Goal: Task Accomplishment & Management: Complete application form

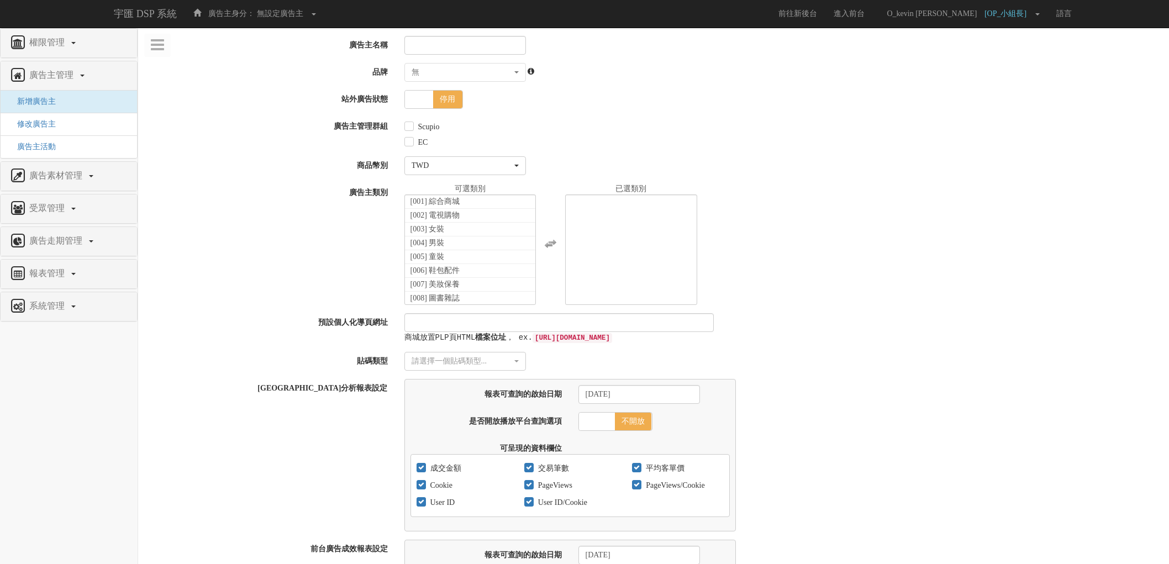
select select
click at [437, 41] on input "廣告主名稱" at bounding box center [465, 45] width 122 height 19
type input "v"
type input "巷口乾麵"
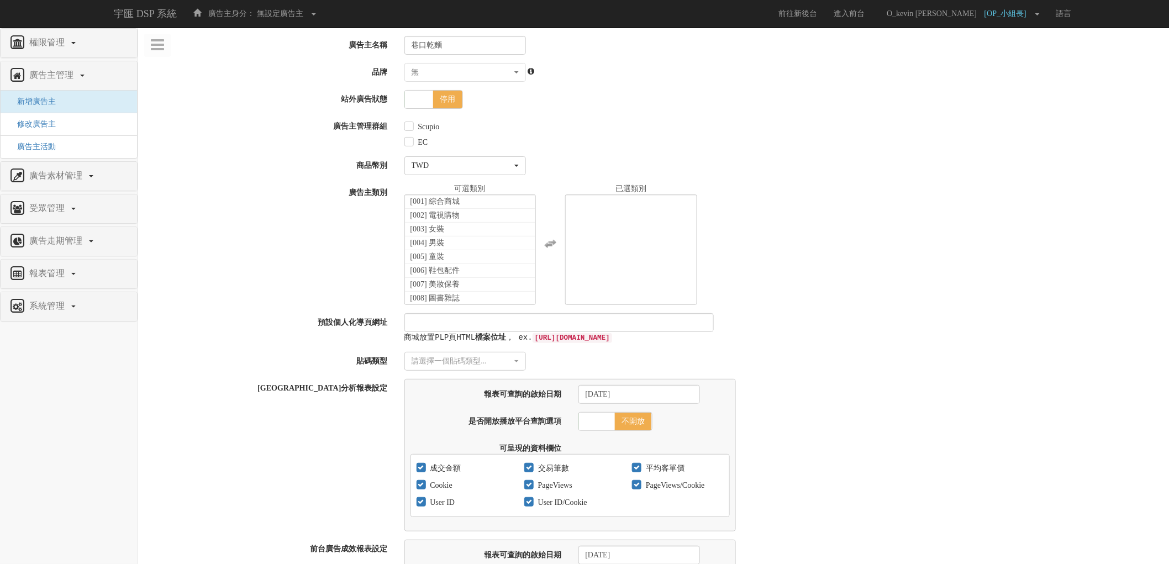
click at [429, 126] on label "Scupio" at bounding box center [427, 127] width 24 height 11
click at [412, 126] on input "Scupio" at bounding box center [407, 126] width 7 height 7
checkbox input "true"
click at [480, 230] on li "[012] 生鮮食材" at bounding box center [470, 231] width 131 height 14
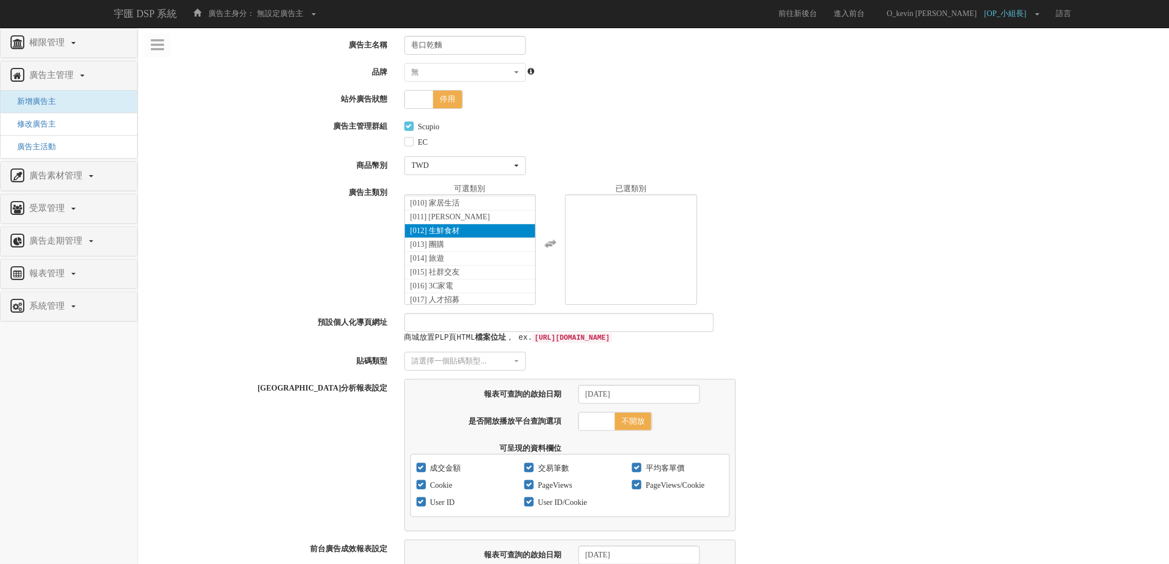
select select "12"
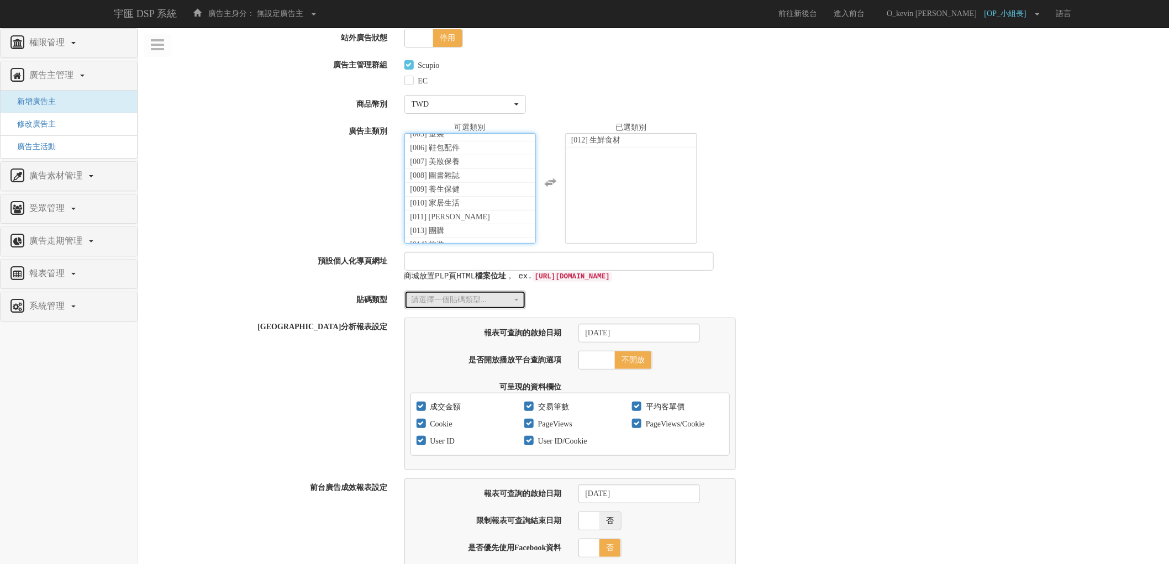
click at [487, 302] on div "請選擇一個貼碼類型..." at bounding box center [462, 299] width 101 height 11
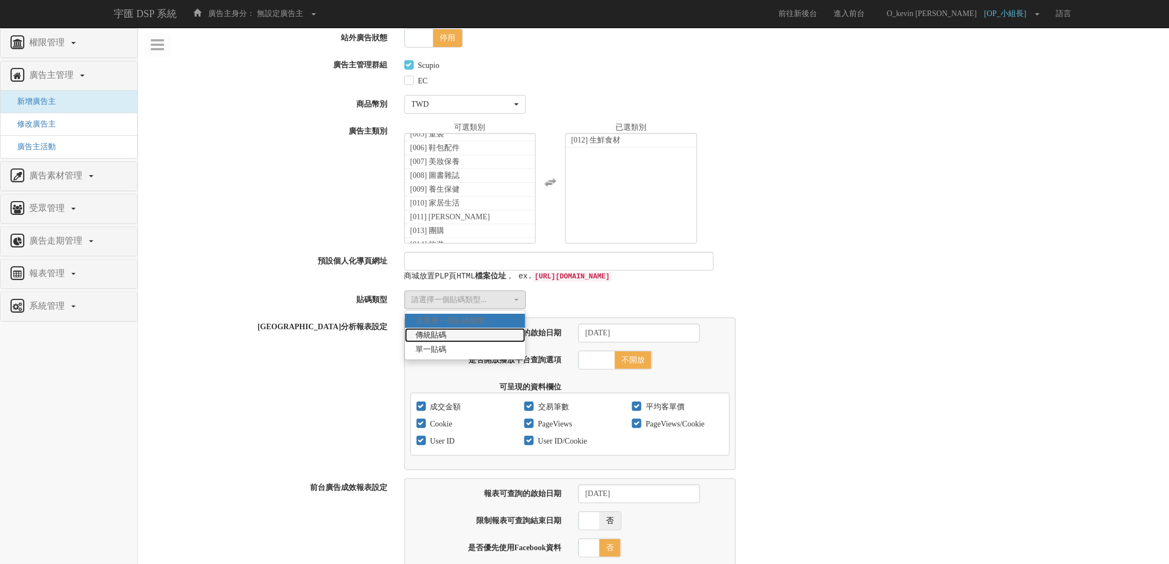
click at [479, 336] on link "傳統貼碼" at bounding box center [465, 335] width 120 height 14
select select "Traditional_Complicate"
click at [852, 297] on div "請選擇一個貼碼類型... 傳統貼碼 單一貼碼 傳統貼碼 請選擇一個貼碼類型... 傳統貼碼 單一貼碼" at bounding box center [782, 300] width 773 height 19
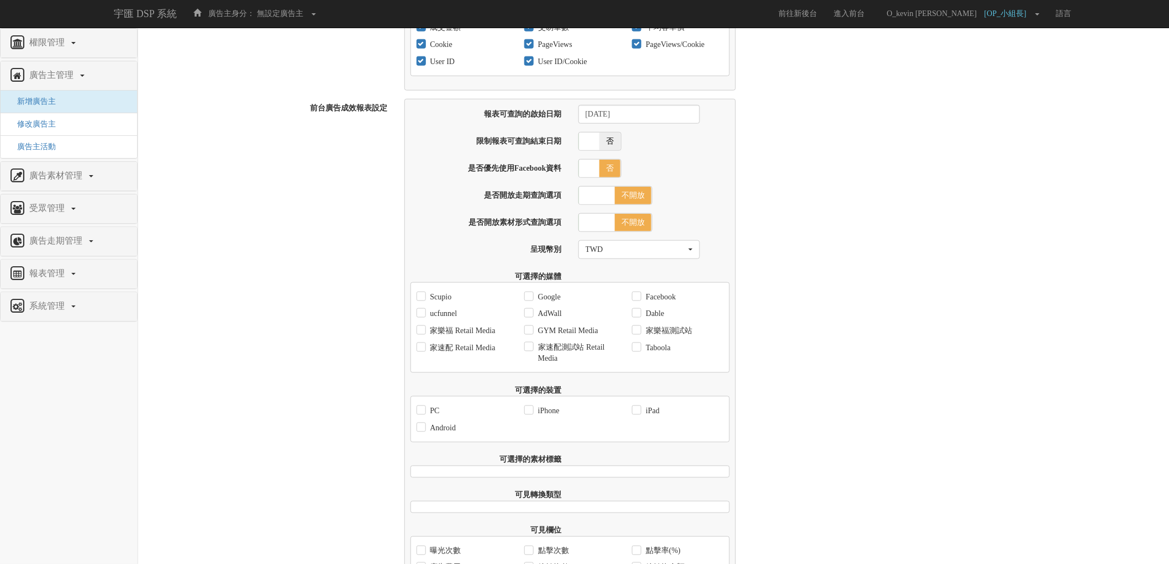
scroll to position [552, 0]
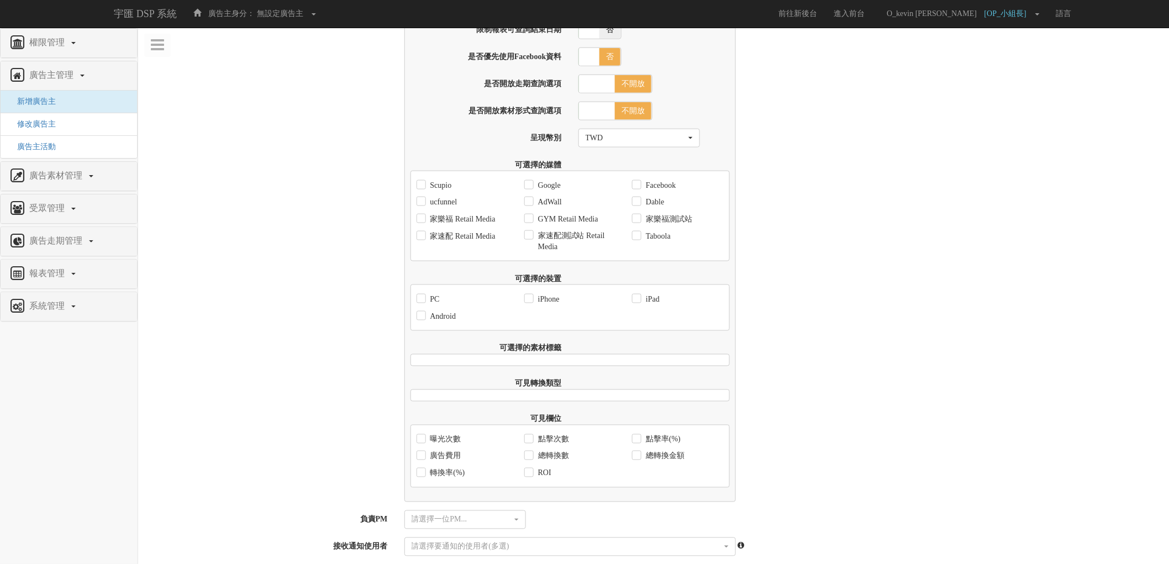
click at [433, 186] on label "Scupio" at bounding box center [440, 185] width 24 height 11
click at [424, 186] on input "Scupio" at bounding box center [420, 185] width 7 height 7
checkbox input "true"
click at [439, 202] on label "ucfunnel" at bounding box center [443, 202] width 30 height 11
click at [424, 202] on input "ucfunnel" at bounding box center [420, 202] width 7 height 7
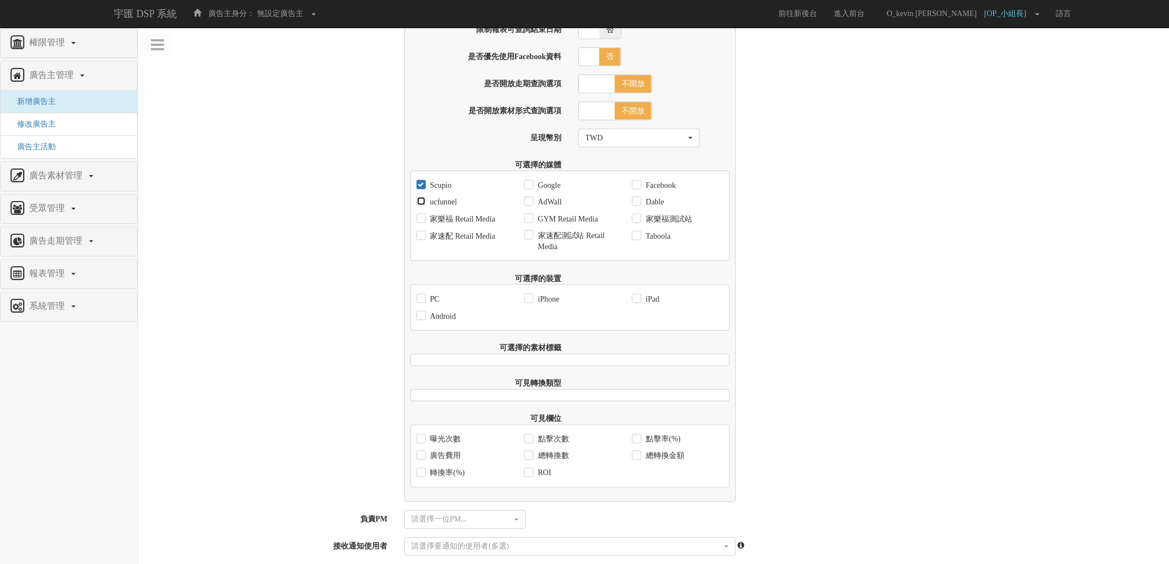
checkbox input "true"
click at [539, 186] on label "Google" at bounding box center [547, 185] width 25 height 11
click at [531, 186] on input "Google" at bounding box center [527, 185] width 7 height 7
checkbox input "true"
drag, startPoint x: 544, startPoint y: 210, endPoint x: 624, endPoint y: 192, distance: 82.6
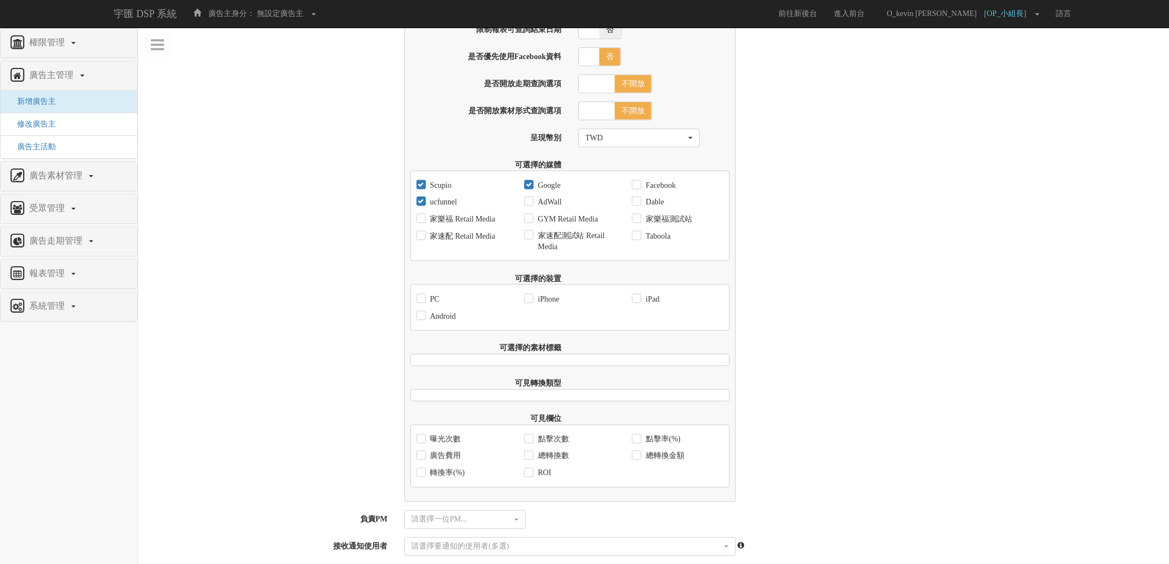
click at [554, 208] on label "AdWall" at bounding box center [548, 202] width 27 height 11
drag, startPoint x: 650, startPoint y: 188, endPoint x: 657, endPoint y: 212, distance: 24.8
click at [652, 183] on div "Facebook" at bounding box center [654, 185] width 44 height 17
click at [658, 208] on label "Dable" at bounding box center [653, 202] width 21 height 11
click at [639, 206] on input "Dable" at bounding box center [635, 202] width 7 height 7
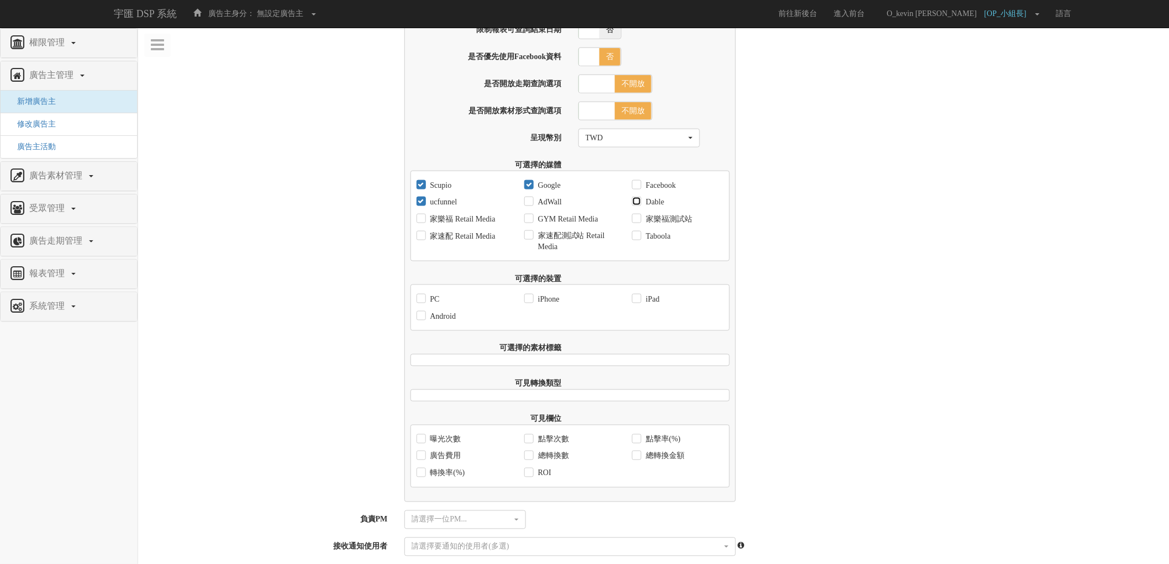
checkbox input "true"
click at [642, 189] on div "Facebook" at bounding box center [654, 185] width 44 height 17
click at [526, 206] on input "AdWall" at bounding box center [527, 202] width 7 height 7
checkbox input "true"
click at [633, 187] on input "Facebook" at bounding box center [635, 185] width 7 height 7
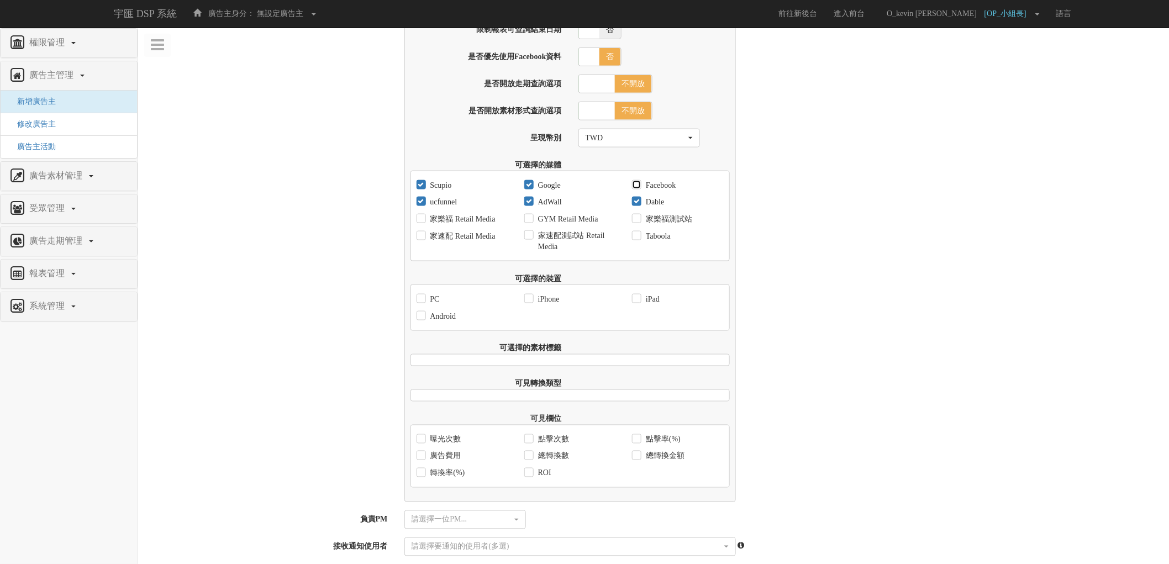
checkbox input "true"
click at [420, 223] on input "家樂福 Retail Media" at bounding box center [420, 218] width 7 height 7
checkbox input "true"
click at [420, 245] on div "家速配 Retail Media" at bounding box center [456, 236] width 79 height 17
click at [443, 242] on label "家速配 Retail Media" at bounding box center [462, 236] width 68 height 11
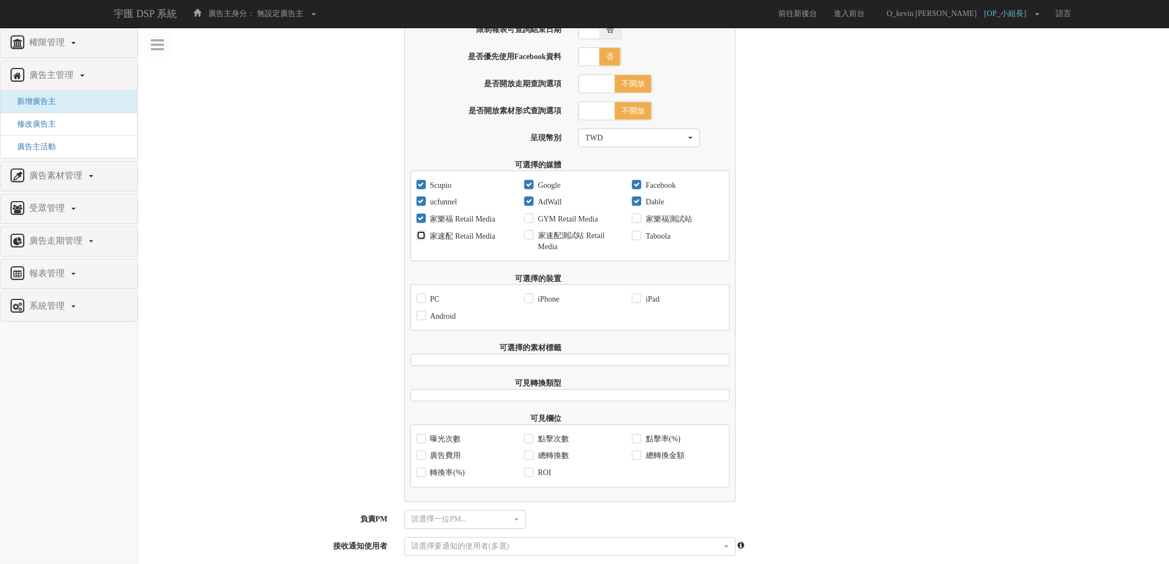
click at [424, 240] on input "家速配 Retail Media" at bounding box center [420, 236] width 7 height 7
checkbox input "true"
click at [659, 242] on label "Taboola" at bounding box center [657, 236] width 28 height 11
click at [639, 240] on input "Taboola" at bounding box center [635, 236] width 7 height 7
checkbox input "true"
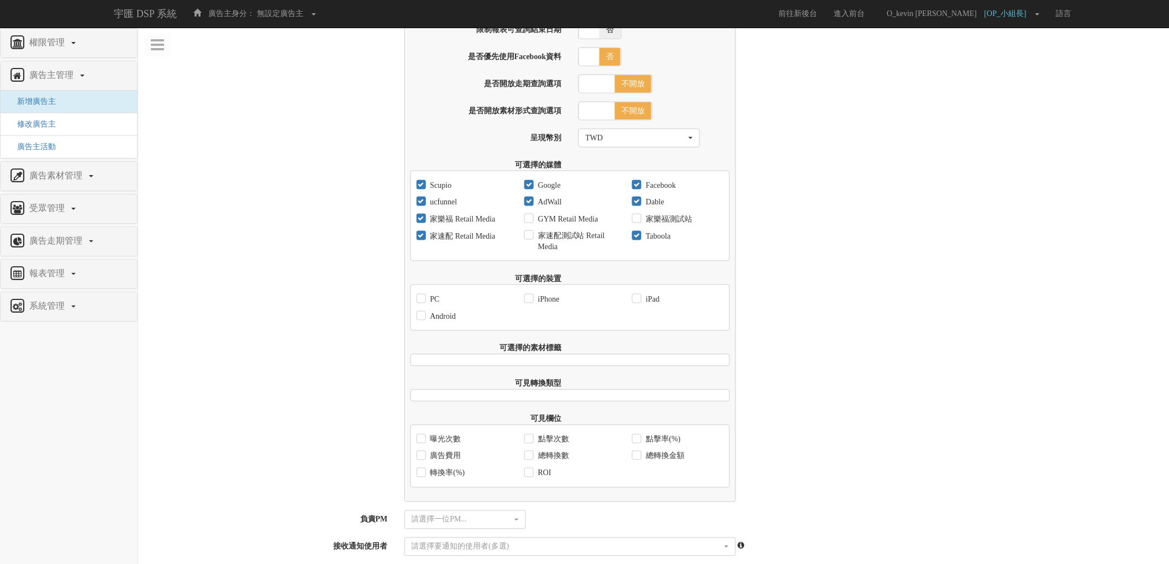
drag, startPoint x: 644, startPoint y: 308, endPoint x: 589, endPoint y: 307, distance: 54.1
click at [643, 305] on label "iPad" at bounding box center [651, 299] width 17 height 11
click at [639, 303] on input "iPad" at bounding box center [635, 299] width 7 height 7
checkbox input "true"
click at [544, 304] on label "iPhone" at bounding box center [547, 299] width 24 height 11
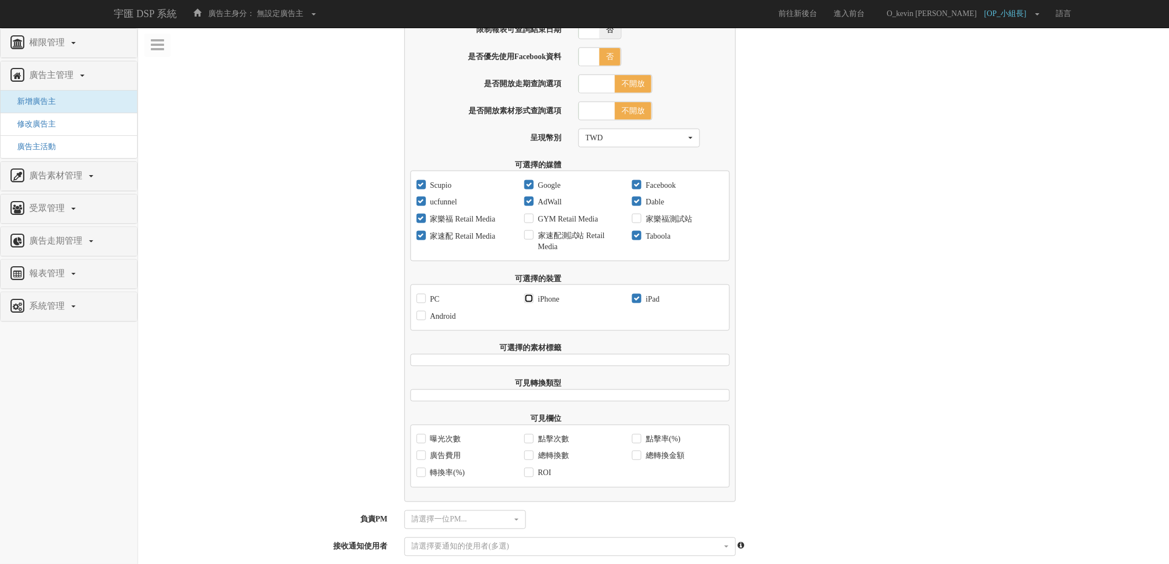
click at [531, 303] on input "iPhone" at bounding box center [527, 299] width 7 height 7
checkbox input "true"
click at [439, 305] on label "PC" at bounding box center [434, 299] width 12 height 11
click at [424, 303] on input "PC" at bounding box center [420, 299] width 7 height 7
checkbox input "true"
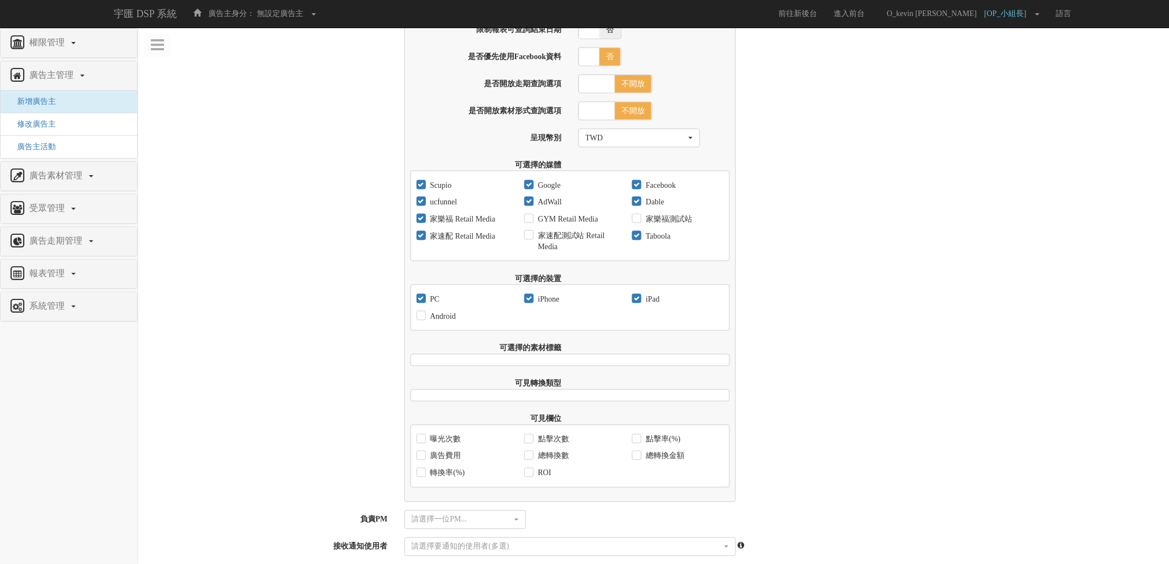
click at [438, 320] on label "Android" at bounding box center [442, 316] width 29 height 11
click at [424, 320] on input "Android" at bounding box center [420, 316] width 7 height 7
checkbox input "true"
click at [444, 442] on label "曝光次數" at bounding box center [445, 439] width 34 height 11
click at [424, 442] on input "曝光次數" at bounding box center [420, 439] width 7 height 7
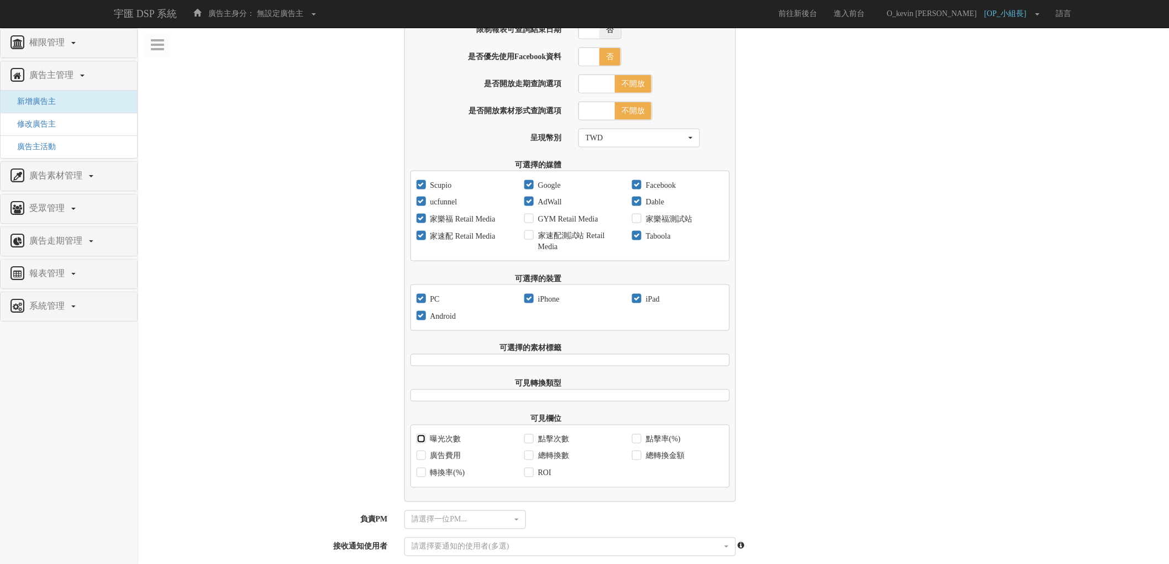
checkbox input "true"
click at [452, 462] on label "廣告費用" at bounding box center [445, 456] width 34 height 11
click at [424, 460] on input "廣告費用" at bounding box center [420, 456] width 7 height 7
checkbox input "true"
click at [446, 479] on label "轉換率(%)" at bounding box center [447, 473] width 38 height 11
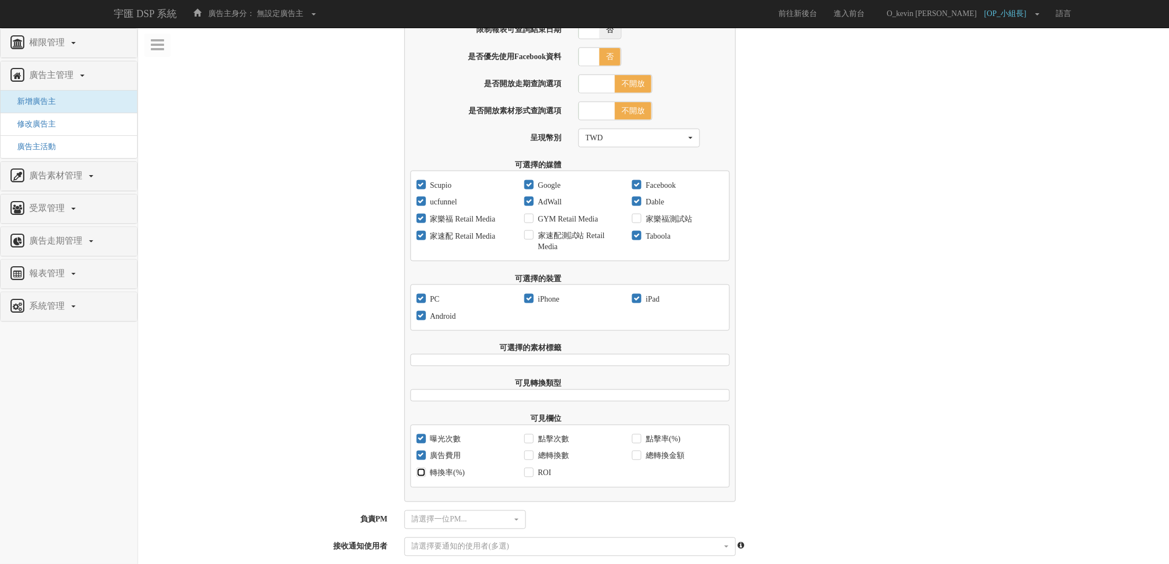
click at [424, 477] on input "轉換率(%)" at bounding box center [420, 473] width 7 height 7
checkbox input "true"
click at [535, 479] on label "ROI" at bounding box center [543, 473] width 16 height 11
click at [531, 477] on input "ROI" at bounding box center [527, 473] width 7 height 7
checkbox input "true"
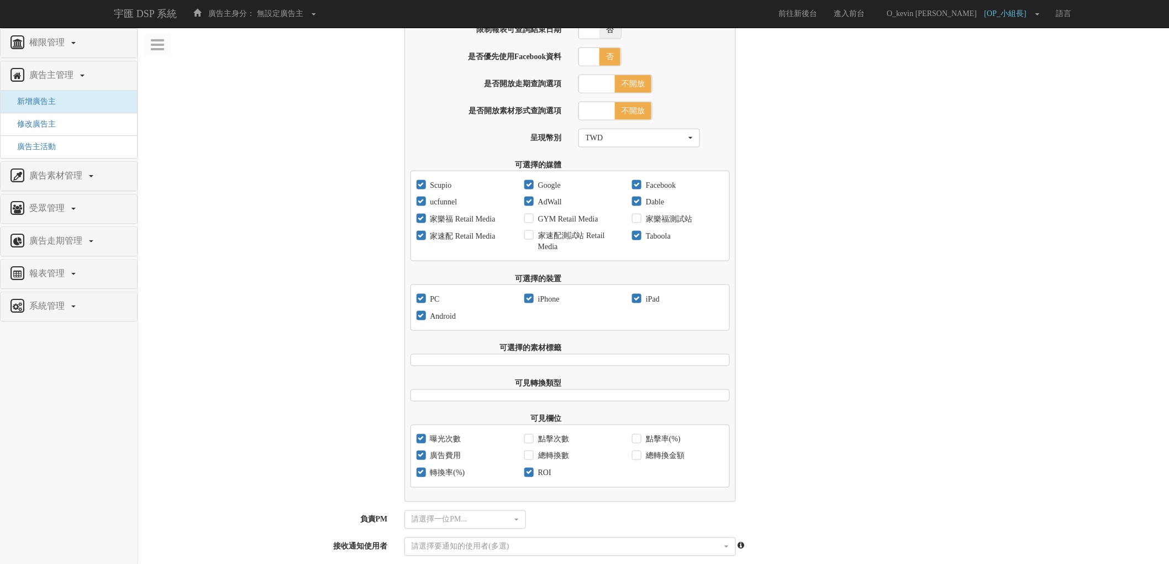
click at [536, 462] on label "總轉換數" at bounding box center [552, 456] width 34 height 11
click at [531, 460] on input "總轉換數" at bounding box center [527, 456] width 7 height 7
checkbox input "true"
drag, startPoint x: 545, startPoint y: 450, endPoint x: 561, endPoint y: 447, distance: 16.8
click at [545, 445] on label "點擊次數" at bounding box center [552, 439] width 34 height 11
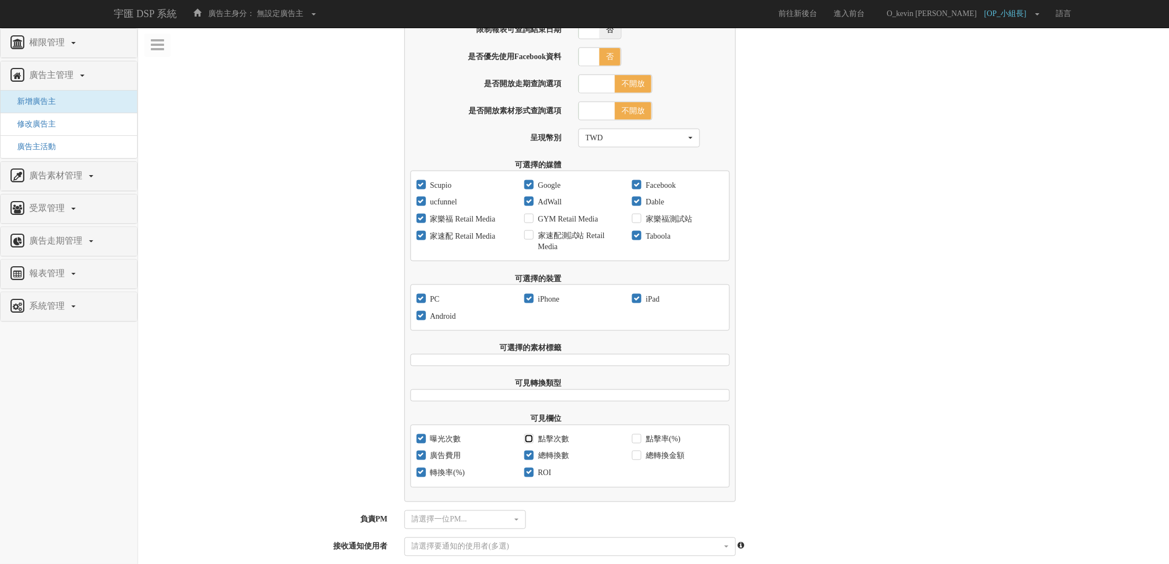
click at [531, 443] on input "點擊次數" at bounding box center [527, 439] width 7 height 7
checkbox input "true"
click at [659, 443] on label "點擊率(%)" at bounding box center [662, 439] width 38 height 11
click at [639, 443] on input "點擊率(%)" at bounding box center [635, 439] width 7 height 7
checkbox input "true"
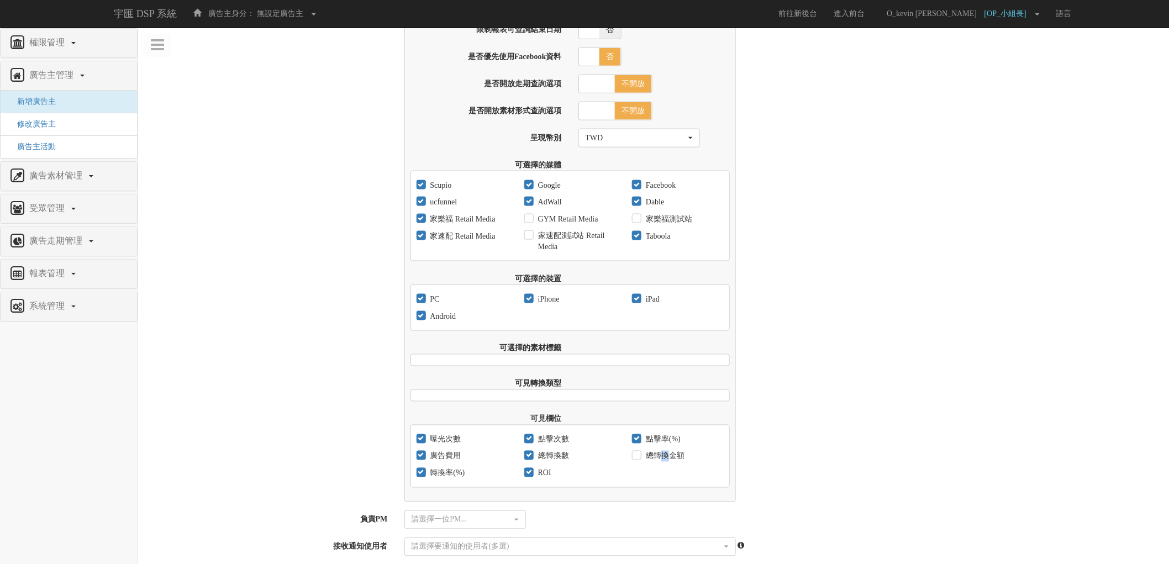
drag, startPoint x: 663, startPoint y: 460, endPoint x: 697, endPoint y: 468, distance: 34.7
click at [667, 462] on label "總轉換金額" at bounding box center [663, 456] width 41 height 11
click at [680, 462] on label "總轉換金額" at bounding box center [663, 456] width 41 height 11
click at [639, 460] on input "總轉換金額" at bounding box center [635, 456] width 7 height 7
checkbox input "true"
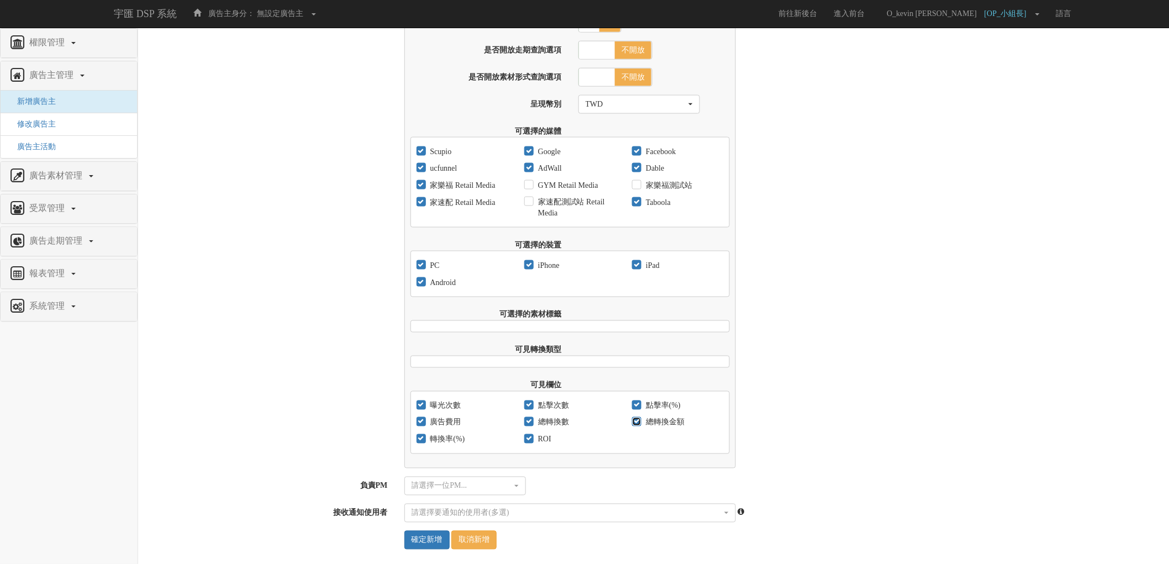
scroll to position [601, 0]
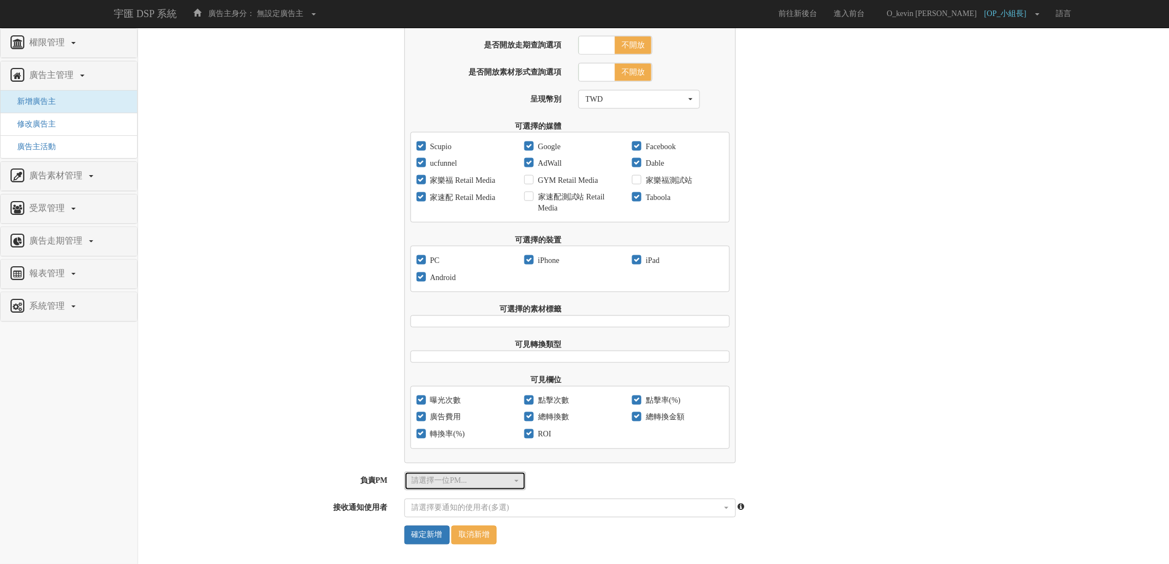
click at [489, 476] on div "請選擇一位PM..." at bounding box center [462, 481] width 101 height 11
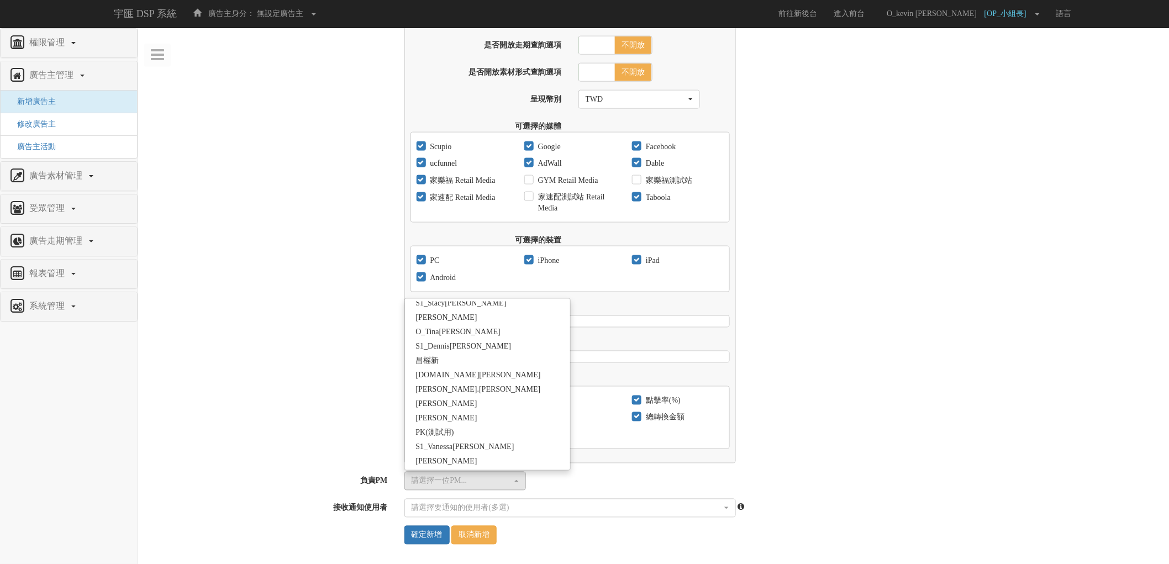
scroll to position [429, 0]
click at [494, 393] on link "O_kevin [PERSON_NAME]" at bounding box center [488, 396] width 166 height 14
select select "4370cfb7-bc11-4f13-8f82-c305b7b35942"
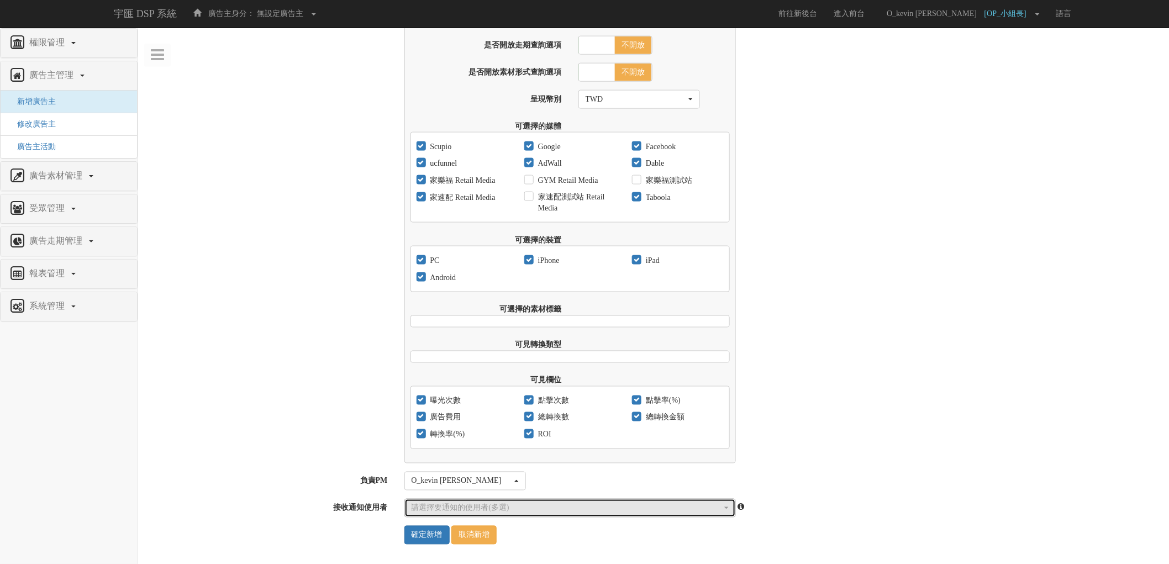
click at [596, 510] on div "請選擇要通知的使用者(多選)" at bounding box center [567, 508] width 310 height 11
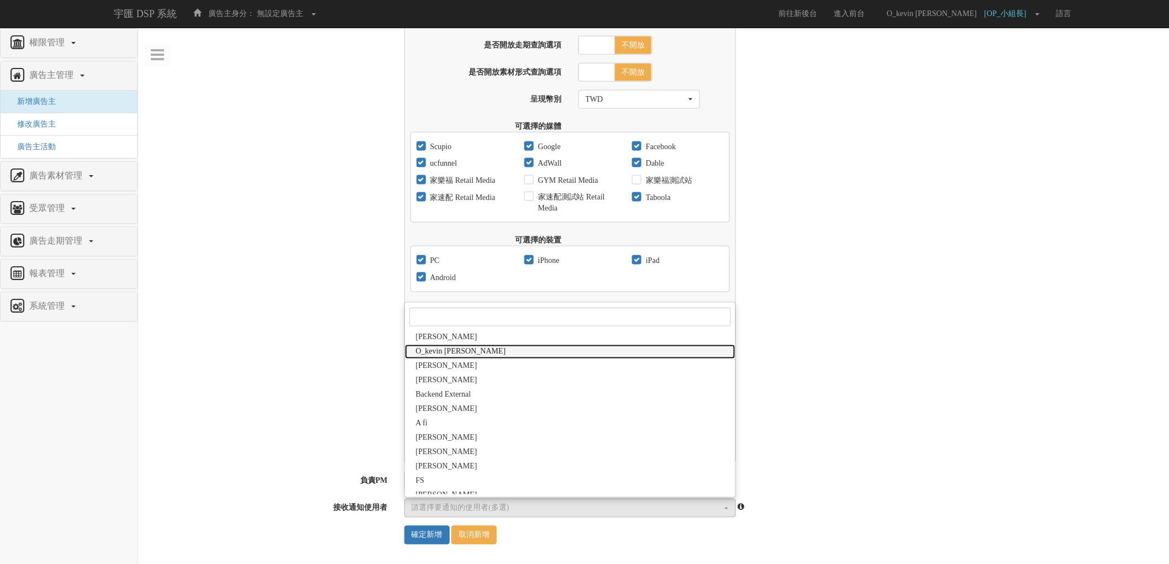
click at [491, 350] on link "O_kevin [PERSON_NAME]" at bounding box center [570, 352] width 330 height 14
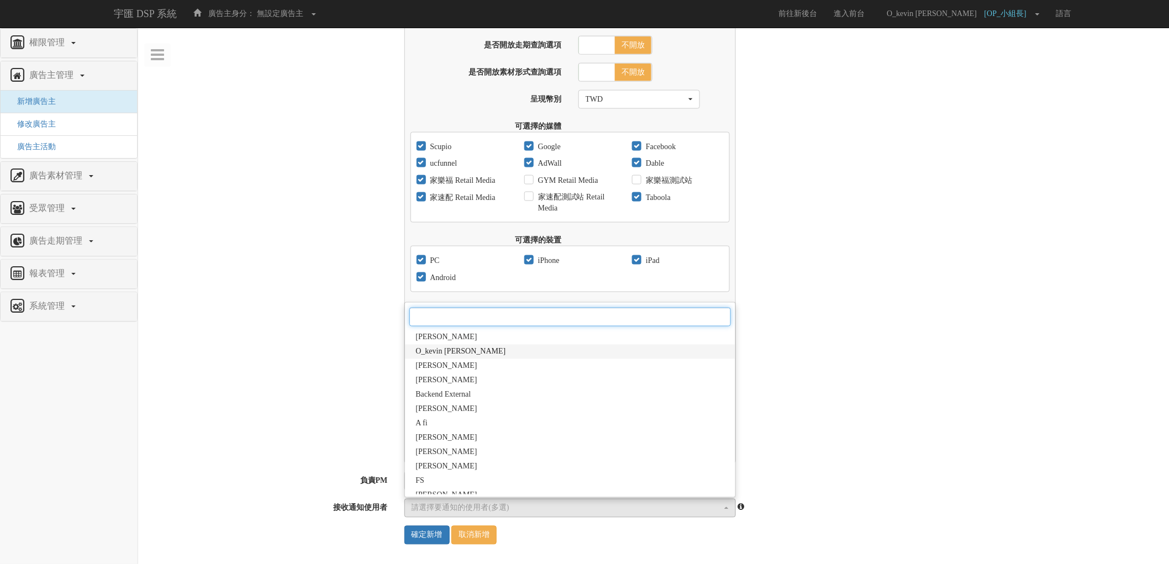
select select "4370cfb7-bc11-4f13-8f82-c305b7b35942"
click at [275, 382] on div "前台廣告成效報表設定 報表可查詢的啟始日期 [DATE] 限制報表可查詢結束日期 是 否 報表可查詢的結束日期 是否優先使用Facebook資料 是 否 是否…" at bounding box center [653, 206] width 1031 height 515
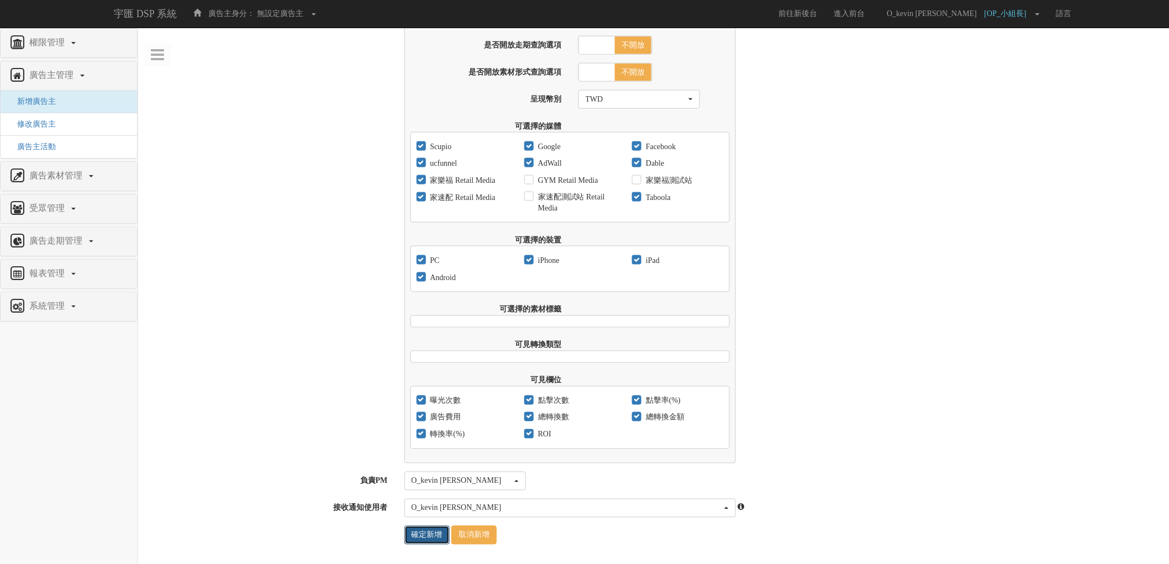
click at [423, 535] on input "確定新增" at bounding box center [426, 535] width 45 height 19
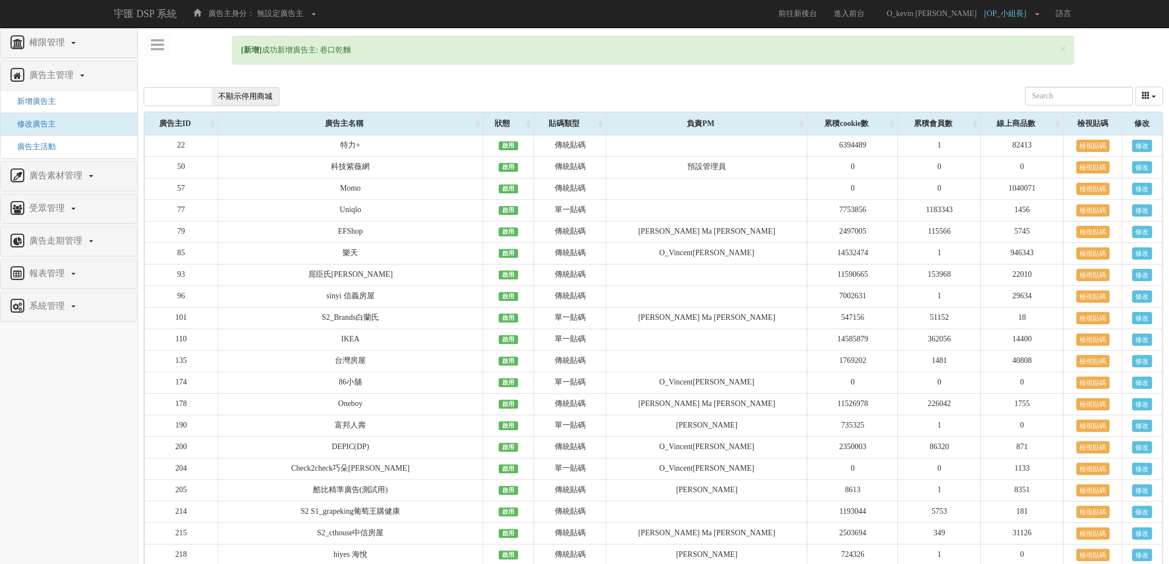
click at [338, 47] on div "× [新增] 成功新增廣告主: 巷口乾麵" at bounding box center [653, 50] width 842 height 29
click at [337, 50] on div "× [新增] 成功新增廣告主: 巷口乾麵" at bounding box center [653, 50] width 842 height 29
click at [328, 50] on div "× [新增] 成功新增廣告主: 巷口乾麵" at bounding box center [653, 50] width 842 height 29
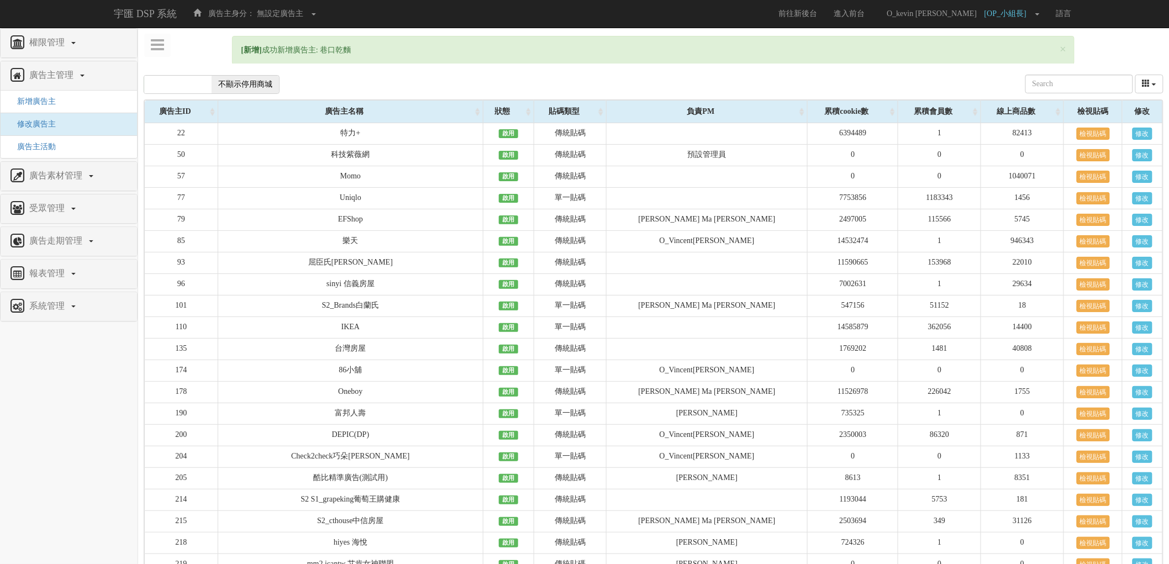
drag, startPoint x: 324, startPoint y: 50, endPoint x: 390, endPoint y: 50, distance: 65.7
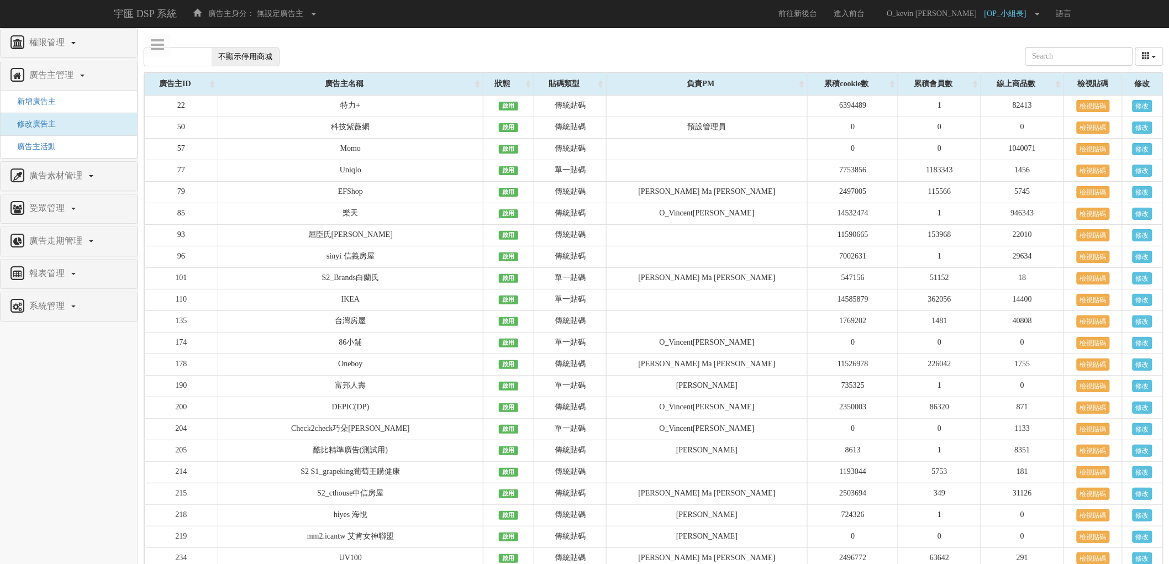
copy div "巷口乾麵 顯示停用商城 不顯示停用商城 廣告主ID 貼碼類型 負責PM 累積cookie數 累積會員數 線上商品數"
